Goal: Information Seeking & Learning: Learn about a topic

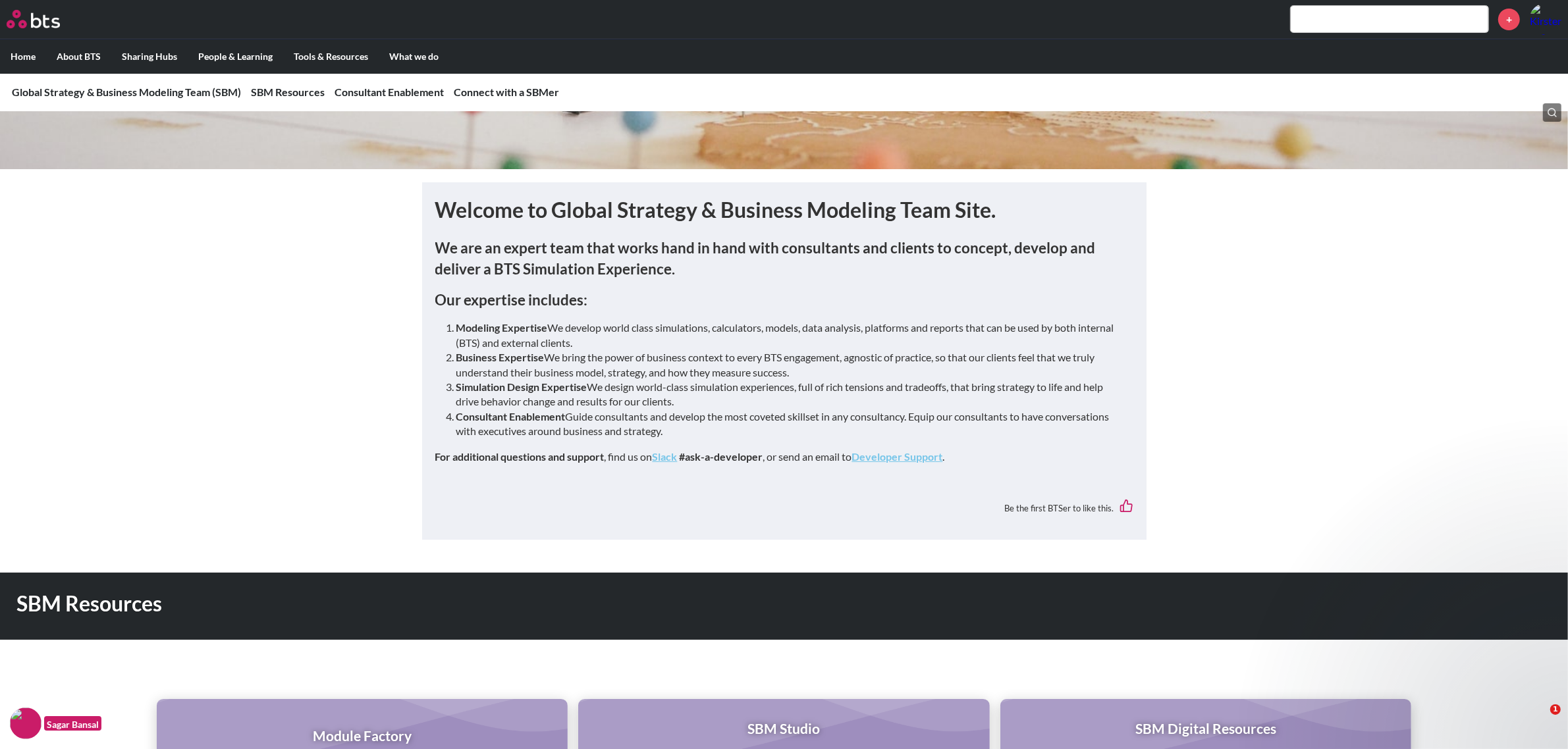
scroll to position [164, 0]
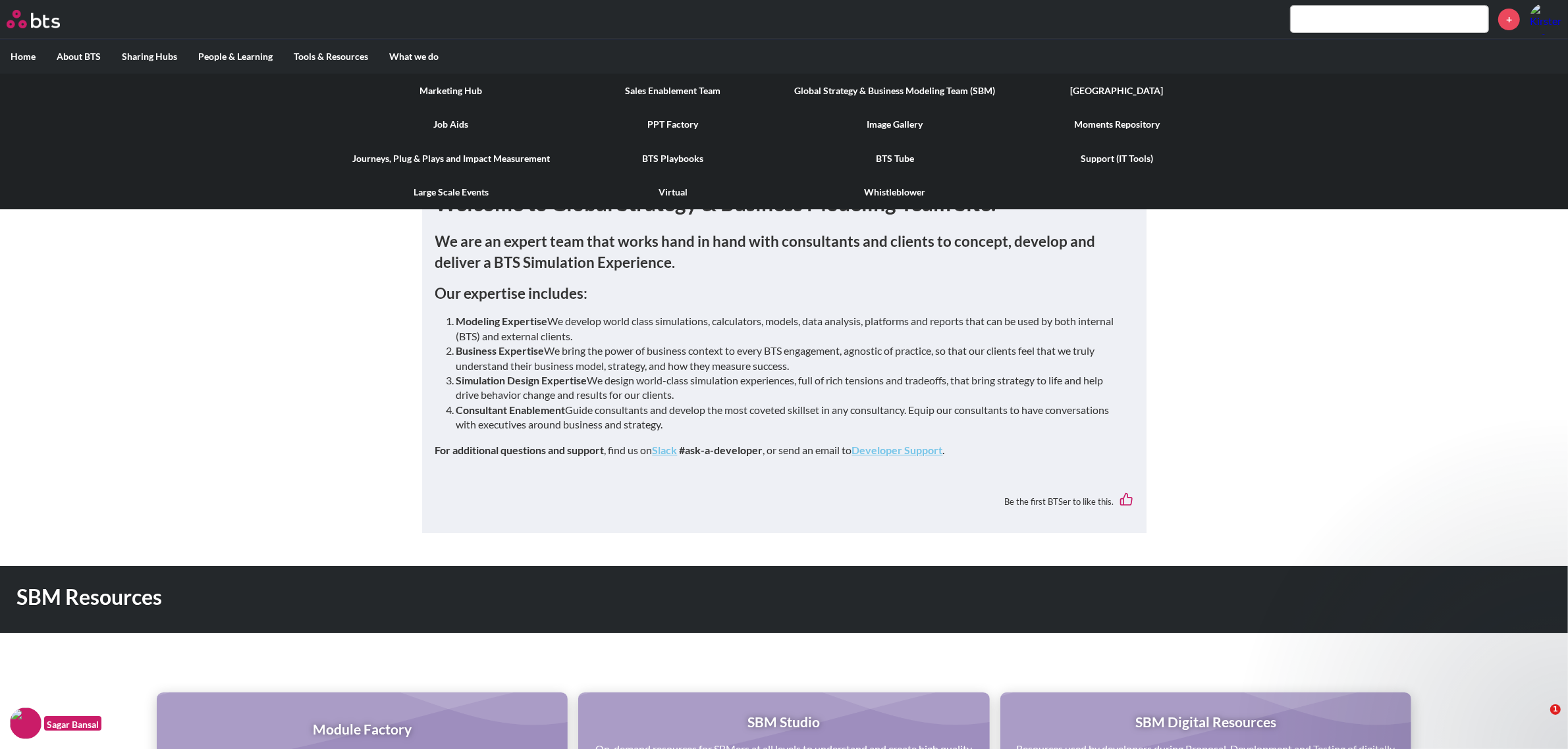
click at [912, 86] on link "Global Strategy & Business Modeling Team (SBM)" at bounding box center [894, 90] width 222 height 34
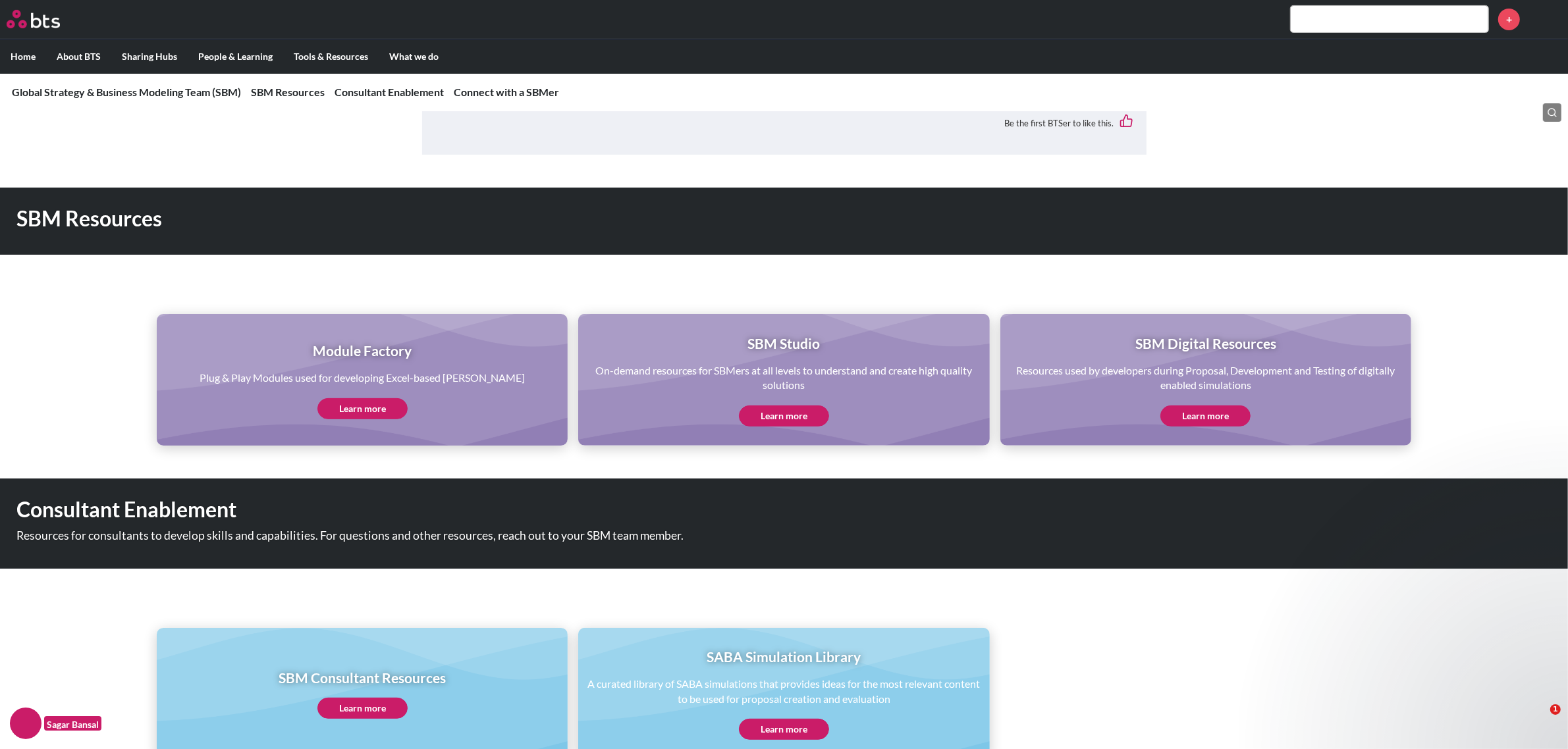
scroll to position [581, 0]
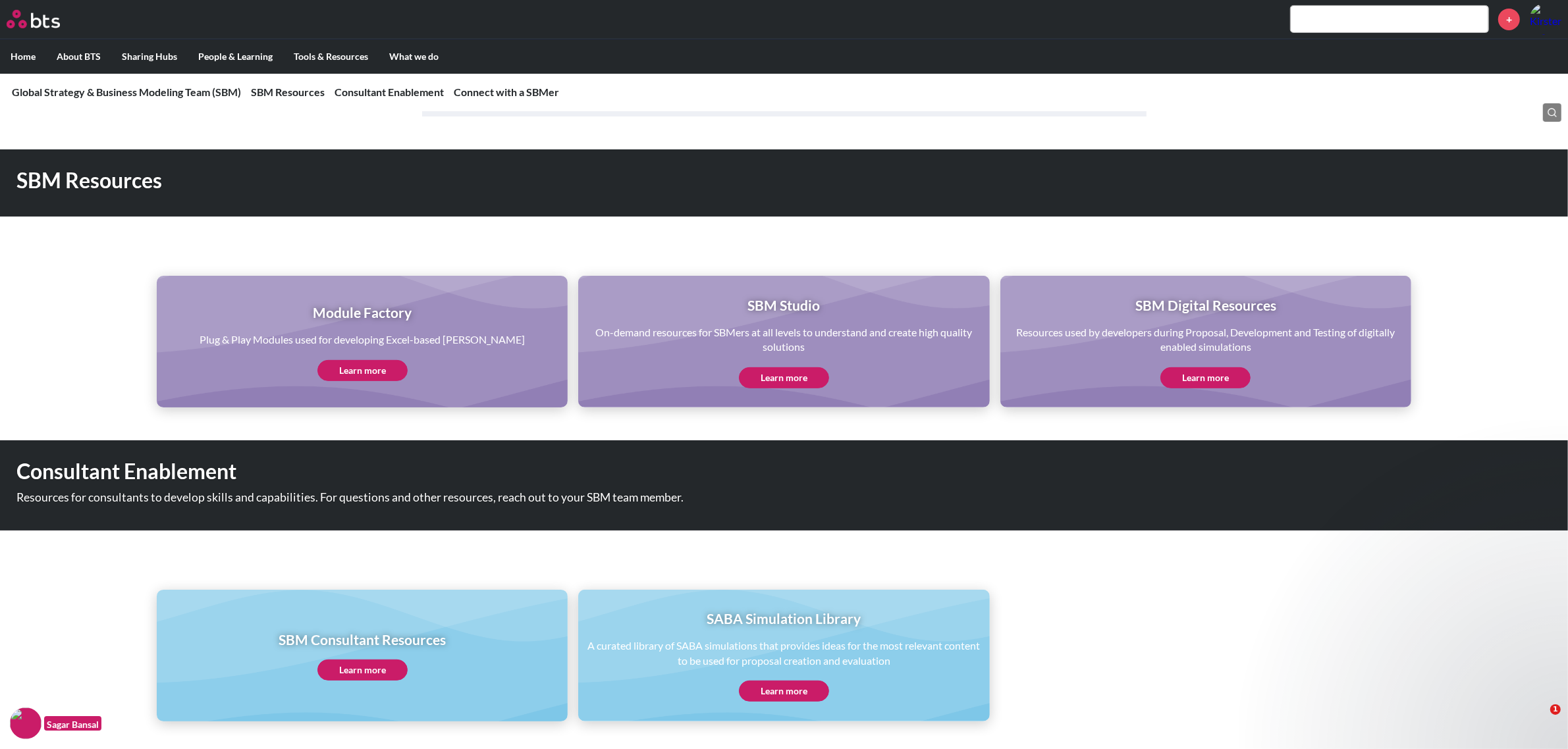
click at [781, 382] on link "Learn more" at bounding box center [784, 378] width 91 height 21
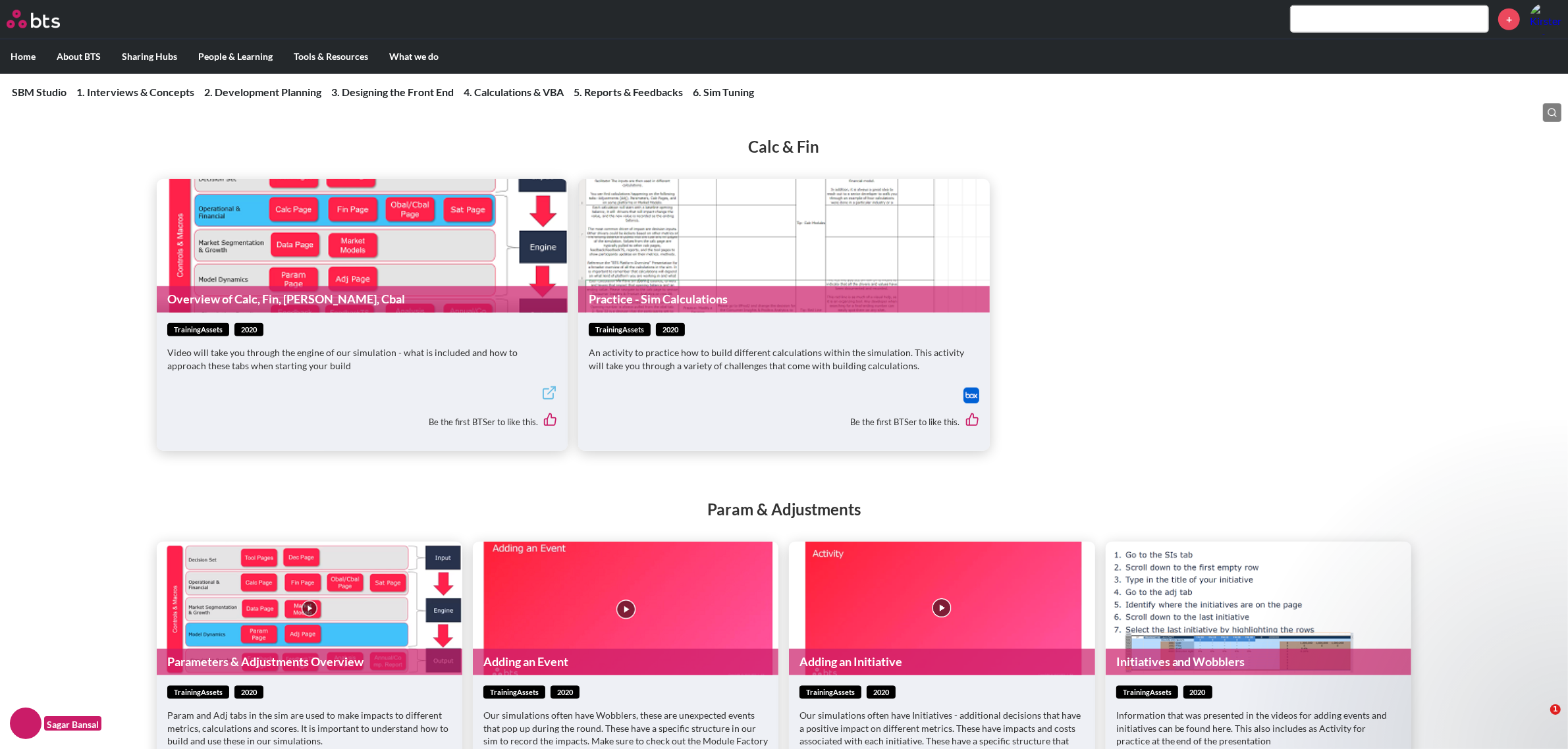
scroll to position [7618, 0]
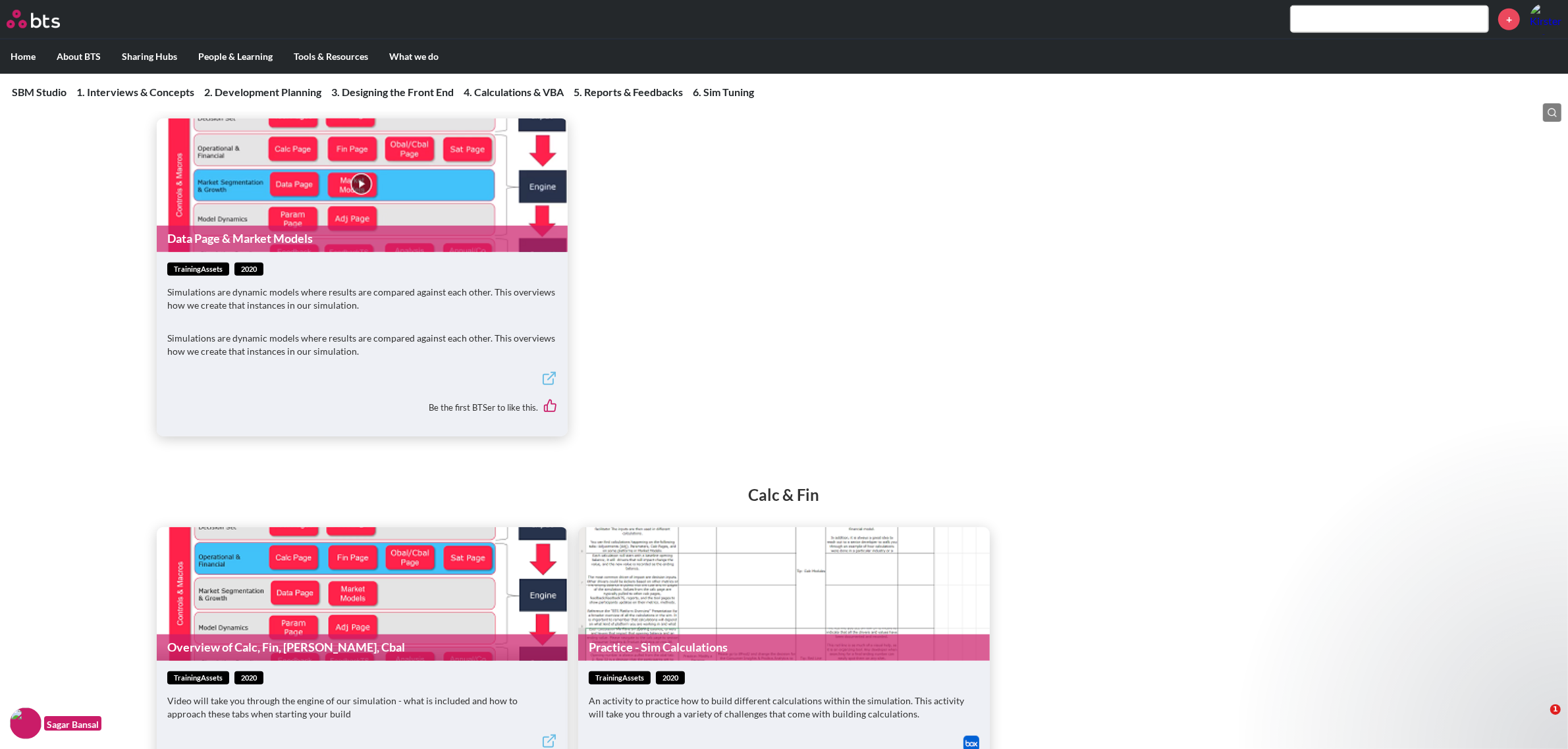
click at [357, 215] on figure "Data Page & Market Models" at bounding box center [361, 185] width 411 height 134
click at [360, 277] on div "trainingAssets 2020" at bounding box center [362, 269] width 390 height 14
click at [380, 251] on link "Data Page & Market Models" at bounding box center [361, 238] width 411 height 26
